Goal: Task Accomplishment & Management: Manage account settings

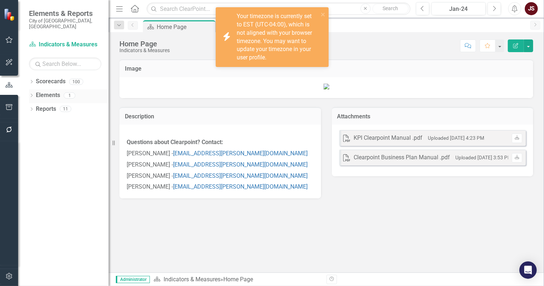
click at [32, 94] on icon "Dropdown" at bounding box center [31, 96] width 5 height 4
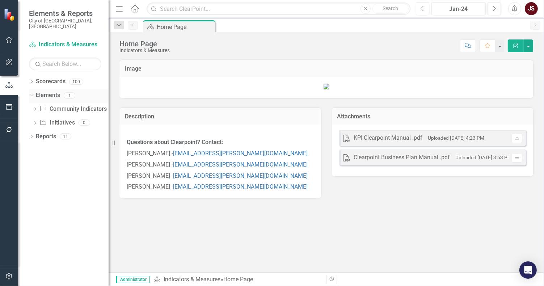
click at [32, 93] on icon "Dropdown" at bounding box center [31, 95] width 4 height 5
click at [29, 80] on icon "Dropdown" at bounding box center [31, 82] width 5 height 4
click at [38, 147] on div "Dropdown" at bounding box center [36, 150] width 7 height 6
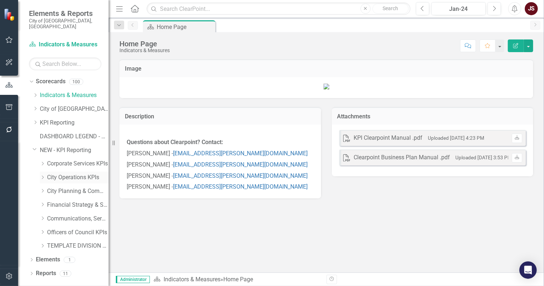
click at [42, 176] on icon at bounding box center [43, 178] width 2 height 4
click at [69, 187] on link "Transit KPIs" at bounding box center [81, 191] width 54 height 8
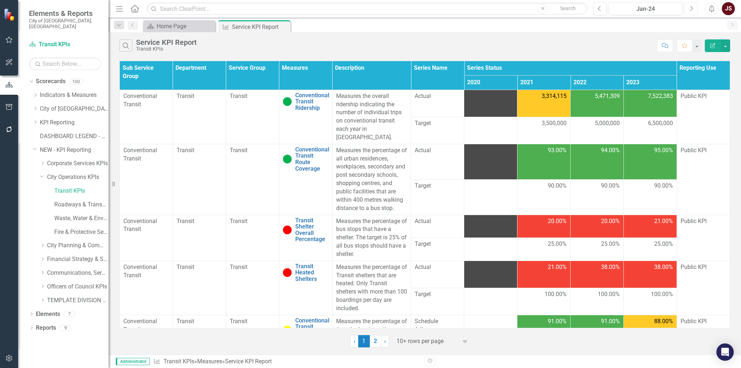
click at [544, 8] on button "Next" at bounding box center [691, 8] width 13 height 13
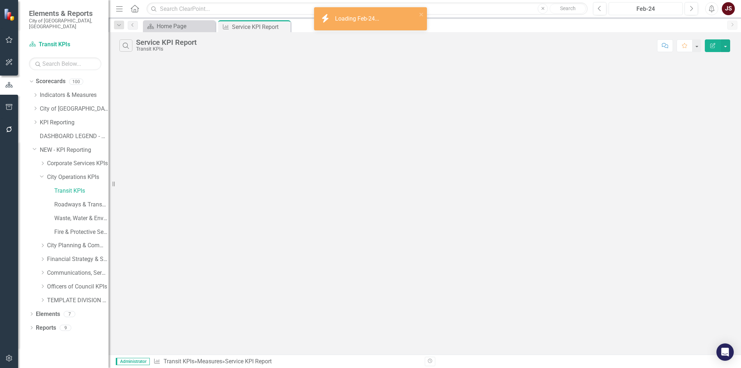
click at [544, 12] on div "Feb-24" at bounding box center [645, 9] width 69 height 9
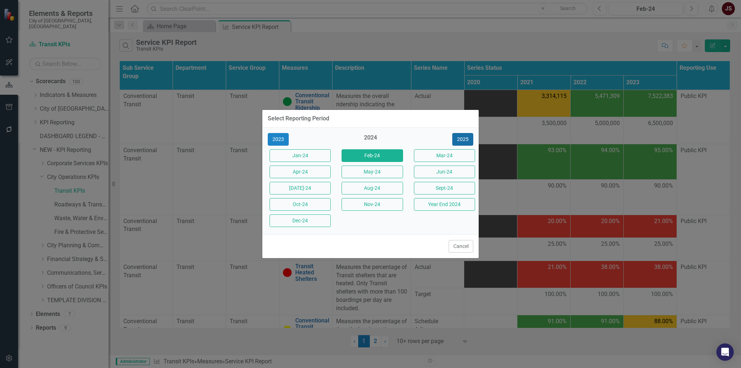
click at [469, 139] on button "2025" at bounding box center [462, 139] width 21 height 13
click at [308, 153] on button "Jan-25" at bounding box center [300, 155] width 61 height 13
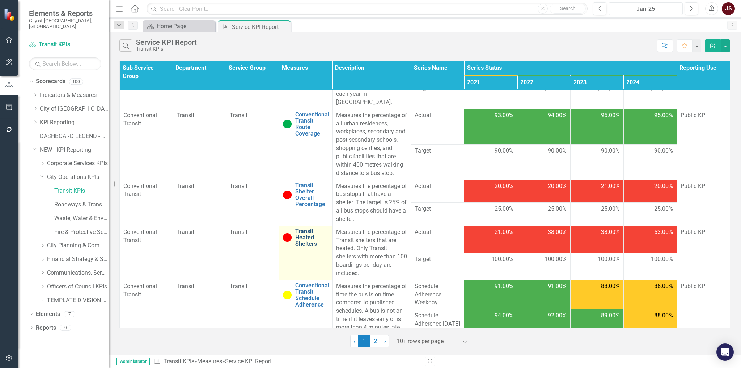
scroll to position [80, 0]
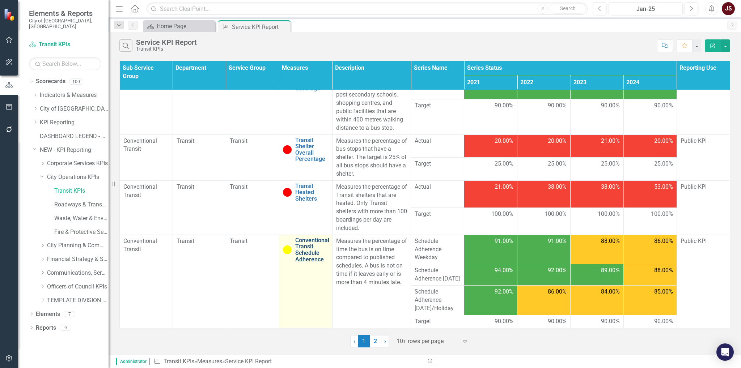
click at [307, 237] on link "Conventional Transit Schedule Adherence" at bounding box center [312, 249] width 34 height 25
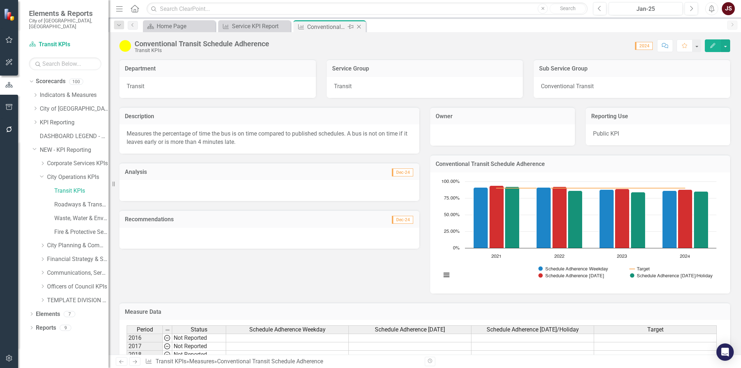
click at [359, 26] on icon at bounding box center [359, 27] width 4 height 4
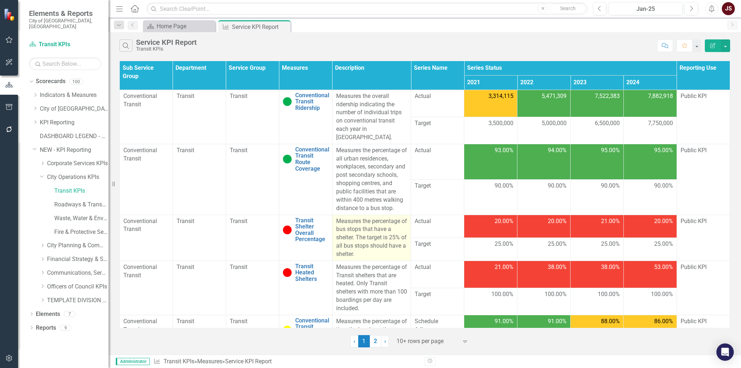
click at [371, 246] on p "Measures the percentage of bus stops that have a shelter. The target is 25% of …" at bounding box center [371, 238] width 71 height 41
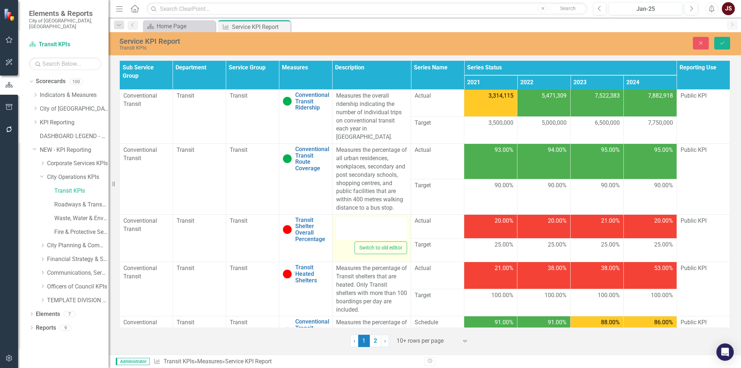
type textarea "<p>Measures the percentage of bus stops that have a shelter. The target is 25% …"
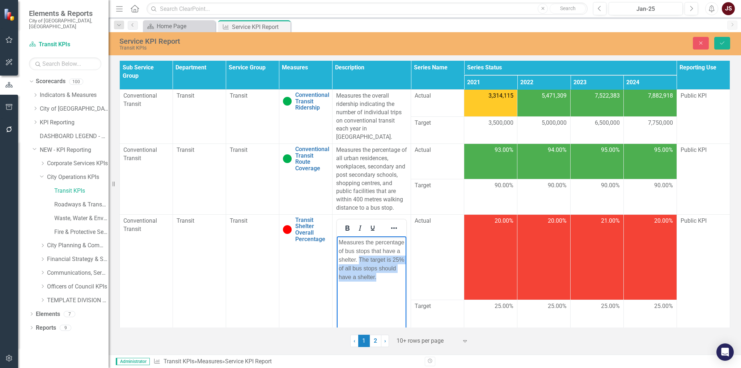
drag, startPoint x: 378, startPoint y: 277, endPoint x: 359, endPoint y: 260, distance: 25.9
click at [359, 260] on p "Measures the percentage of bus stops that have a shelter. The target is 25% of …" at bounding box center [371, 259] width 66 height 43
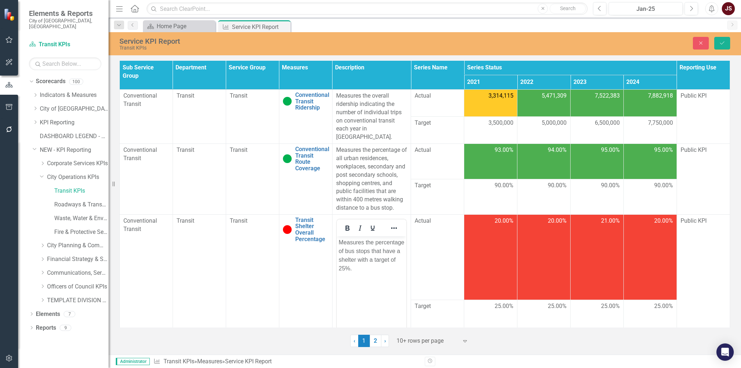
click at [544, 36] on div "Service KPI Report Transit KPIs Close Save" at bounding box center [425, 43] width 633 height 15
click at [544, 38] on button "Save" at bounding box center [723, 43] width 16 height 13
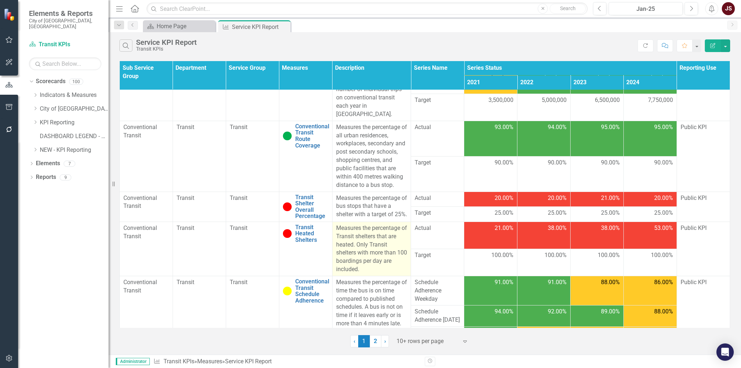
scroll to position [72, 0]
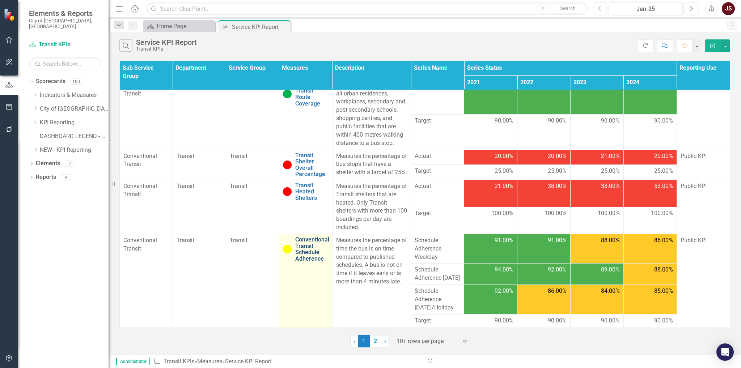
click at [313, 237] on link "Conventional Transit Schedule Adherence" at bounding box center [312, 249] width 34 height 25
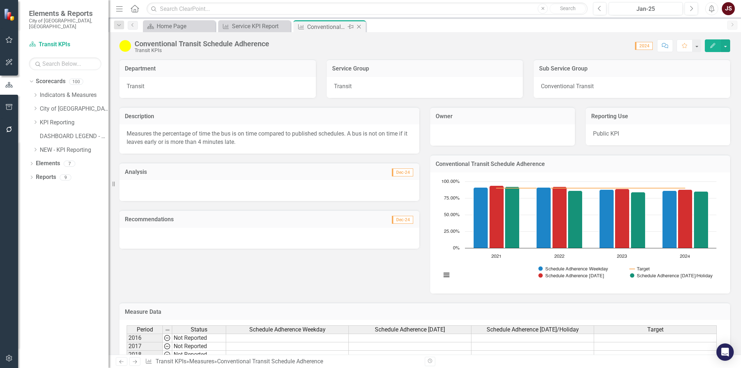
click at [358, 27] on icon at bounding box center [359, 27] width 4 height 4
